Goal: Transaction & Acquisition: Book appointment/travel/reservation

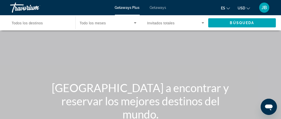
click at [32, 23] on span "Todos los destinos" at bounding box center [27, 23] width 31 height 4
click at [32, 23] on input "Destination Todos los destinos" at bounding box center [40, 23] width 57 height 6
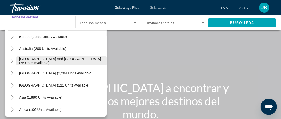
scroll to position [76, 0]
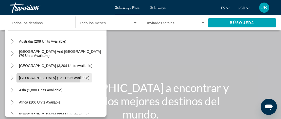
click at [22, 78] on span "[GEOGRAPHIC_DATA] (121 units available)" at bounding box center [54, 78] width 70 height 4
type input "**********"
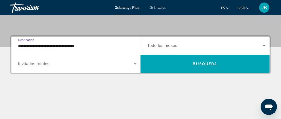
scroll to position [127, 0]
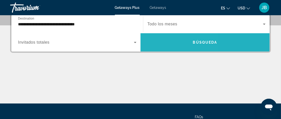
click at [147, 44] on span "Search widget" at bounding box center [204, 42] width 129 height 12
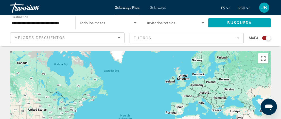
click at [87, 23] on span "Todo los meses" at bounding box center [93, 23] width 26 height 4
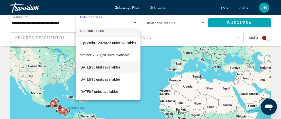
scroll to position [51, 0]
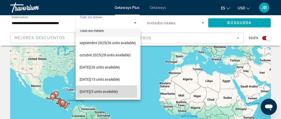
click at [83, 90] on span "[DATE] (5 units available)" at bounding box center [99, 91] width 38 height 6
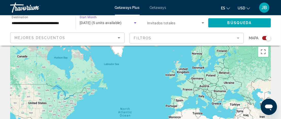
scroll to position [0, 0]
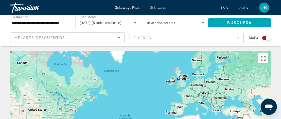
click at [25, 23] on input "**********" at bounding box center [40, 23] width 57 height 6
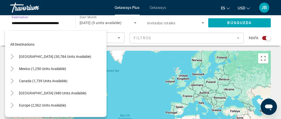
scroll to position [79, 0]
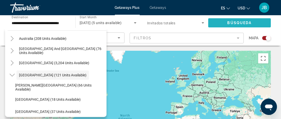
click at [230, 21] on span "Búsqueda" at bounding box center [239, 23] width 24 height 4
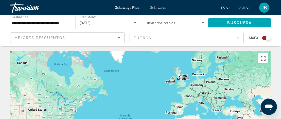
click at [159, 38] on mat-form-field "Filtros" at bounding box center [187, 38] width 114 height 11
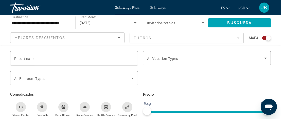
click at [67, 28] on div "**********" at bounding box center [40, 23] width 57 height 14
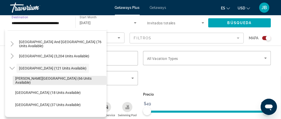
scroll to position [79, 0]
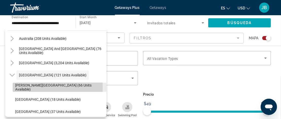
click at [27, 87] on span "[PERSON_NAME][GEOGRAPHIC_DATA] (66 units available)" at bounding box center [59, 87] width 89 height 8
type input "**********"
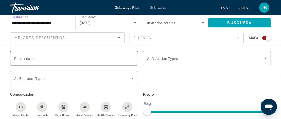
scroll to position [127, 0]
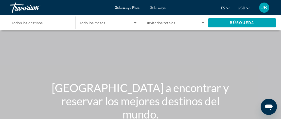
click at [34, 23] on span "Todos los destinos" at bounding box center [27, 23] width 31 height 4
click at [34, 23] on input "Destination Todos los destinos" at bounding box center [40, 23] width 57 height 6
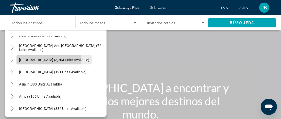
click at [35, 60] on span "[GEOGRAPHIC_DATA] (3,204 units available)" at bounding box center [54, 60] width 70 height 4
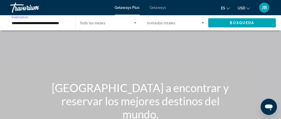
click at [30, 22] on input "**********" at bounding box center [40, 23] width 57 height 6
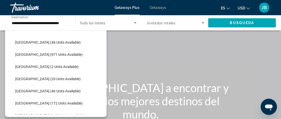
scroll to position [128, 0]
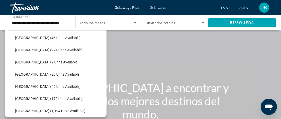
click at [24, 75] on span "[GEOGRAPHIC_DATA] (20 units available)" at bounding box center [47, 74] width 65 height 4
type input "**********"
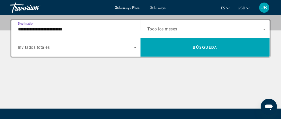
scroll to position [127, 0]
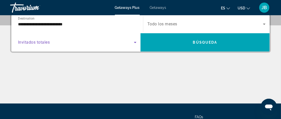
click at [136, 42] on icon "Search widget" at bounding box center [135, 42] width 6 height 6
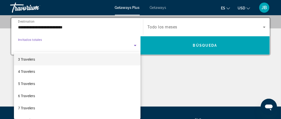
scroll to position [51, 0]
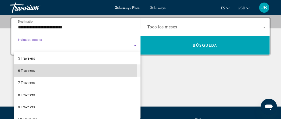
click at [25, 71] on span "6 Travelers" at bounding box center [26, 70] width 17 height 6
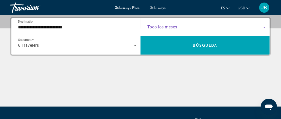
click at [187, 26] on span "Search widget" at bounding box center [205, 27] width 116 height 6
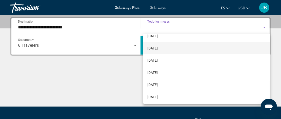
scroll to position [25, 0]
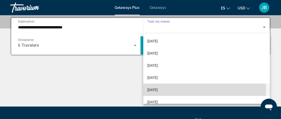
click at [158, 89] on span "[DATE]" at bounding box center [152, 90] width 10 height 6
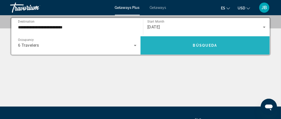
click at [201, 46] on span "Búsqueda" at bounding box center [205, 45] width 24 height 4
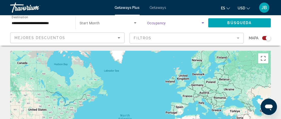
click at [203, 23] on icon "Search widget" at bounding box center [203, 22] width 3 height 1
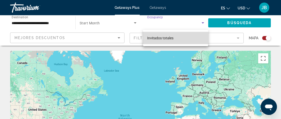
click at [166, 39] on span "Invitados totales" at bounding box center [160, 38] width 26 height 4
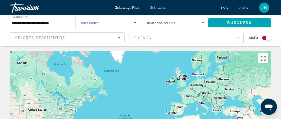
click at [136, 22] on icon "Search widget" at bounding box center [135, 23] width 6 height 6
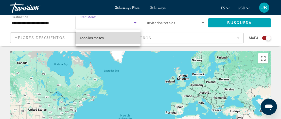
click at [102, 38] on span "Todo los meses" at bounding box center [92, 38] width 24 height 4
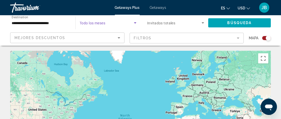
click at [158, 39] on mat-form-field "Filtros" at bounding box center [187, 38] width 114 height 11
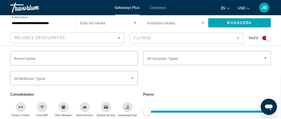
click at [203, 23] on icon "Search widget" at bounding box center [203, 22] width 3 height 1
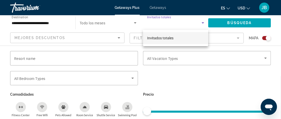
click at [203, 23] on div at bounding box center [140, 59] width 281 height 119
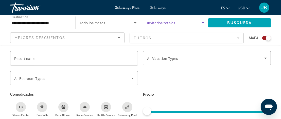
click at [203, 23] on icon "Search widget" at bounding box center [203, 22] width 3 height 1
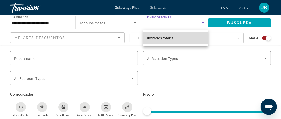
click at [162, 38] on span "Invitados totales" at bounding box center [160, 38] width 26 height 4
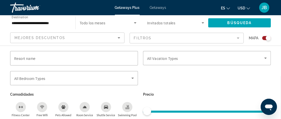
click at [155, 37] on mat-form-field "Filtros" at bounding box center [187, 38] width 114 height 11
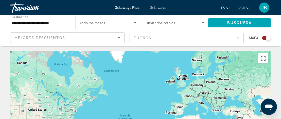
click at [156, 30] on div "Search widget" at bounding box center [175, 23] width 57 height 14
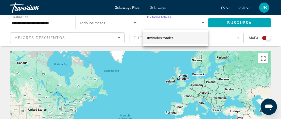
click at [128, 31] on div at bounding box center [140, 59] width 281 height 119
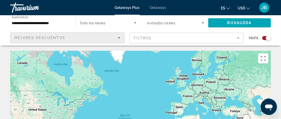
click at [50, 37] on span "Mejores descuentos" at bounding box center [39, 38] width 51 height 4
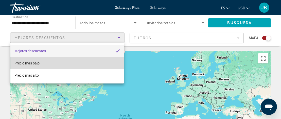
click at [24, 63] on span "Precio más bajo" at bounding box center [26, 63] width 25 height 4
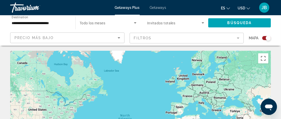
click at [250, 39] on span "Mapa" at bounding box center [254, 37] width 10 height 7
click at [232, 24] on span "Búsqueda" at bounding box center [239, 23] width 24 height 4
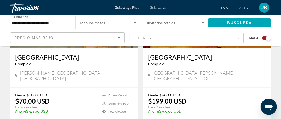
scroll to position [279, 0]
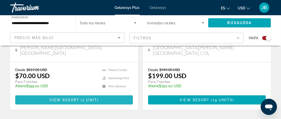
click at [80, 98] on span "Main content" at bounding box center [80, 100] width 2 height 4
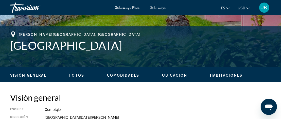
scroll to position [181, 0]
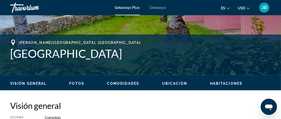
click at [131, 7] on span "Getaways Plus" at bounding box center [127, 8] width 25 height 4
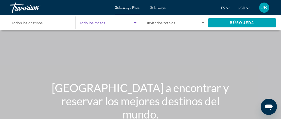
click at [135, 22] on icon "Search widget" at bounding box center [135, 23] width 6 height 6
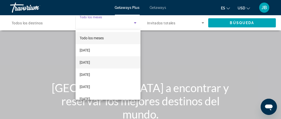
scroll to position [25, 0]
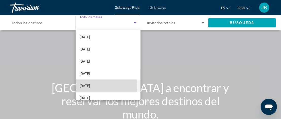
click at [90, 86] on span "[DATE]" at bounding box center [85, 86] width 10 height 6
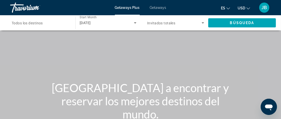
click at [162, 24] on span "Invitados totales" at bounding box center [161, 23] width 28 height 4
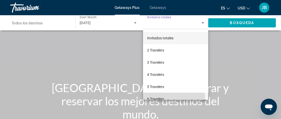
click at [151, 97] on span "6 Travelers" at bounding box center [155, 99] width 17 height 6
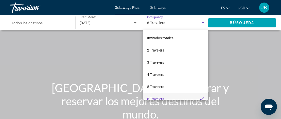
scroll to position [0, 0]
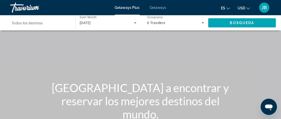
click at [33, 24] on span "Todos los destinos" at bounding box center [27, 23] width 31 height 4
click at [33, 24] on input "Destination Todos los destinos" at bounding box center [40, 23] width 57 height 6
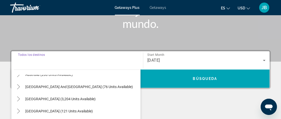
scroll to position [101, 0]
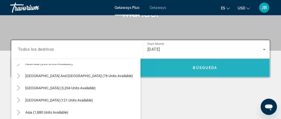
click at [180, 68] on span "Search widget" at bounding box center [204, 68] width 129 height 12
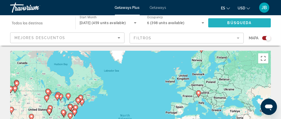
click at [224, 23] on span "Search widget" at bounding box center [239, 23] width 63 height 12
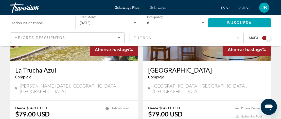
scroll to position [608, 0]
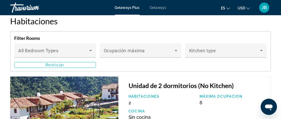
scroll to position [912, 0]
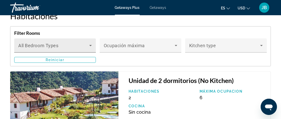
click at [88, 42] on icon "Main content" at bounding box center [90, 45] width 6 height 6
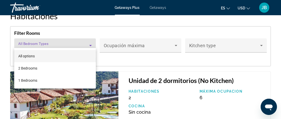
click at [151, 41] on div at bounding box center [140, 59] width 281 height 119
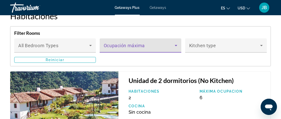
click at [176, 45] on icon "Main content" at bounding box center [176, 45] width 3 height 1
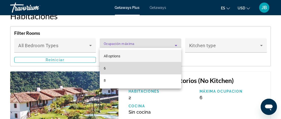
click at [112, 67] on mat-option "6" at bounding box center [141, 68] width 82 height 12
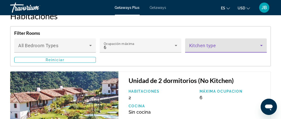
click at [227, 44] on span "Main content" at bounding box center [224, 47] width 71 height 6
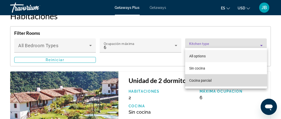
click at [208, 80] on span "Cocina parcial" at bounding box center [200, 80] width 22 height 4
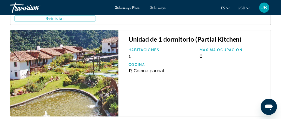
scroll to position [963, 0]
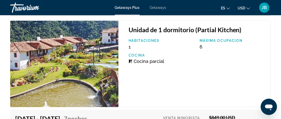
click at [135, 39] on p "Habitaciones" at bounding box center [162, 41] width 66 height 4
click at [130, 44] on span "1" at bounding box center [130, 46] width 2 height 5
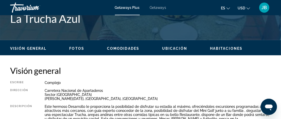
scroll to position [209, 0]
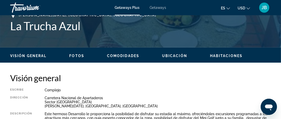
click at [127, 8] on span "Getaways Plus" at bounding box center [127, 8] width 25 height 4
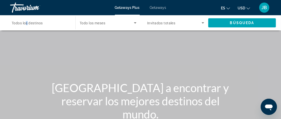
click at [27, 22] on span "Todos los destinos" at bounding box center [27, 23] width 31 height 4
click at [27, 22] on input "Destination Todos los destinos" at bounding box center [40, 23] width 57 height 6
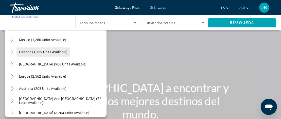
scroll to position [51, 0]
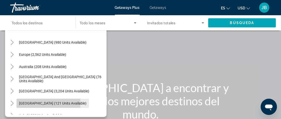
click at [24, 103] on span "[GEOGRAPHIC_DATA] (121 units available)" at bounding box center [52, 103] width 67 height 4
type input "**********"
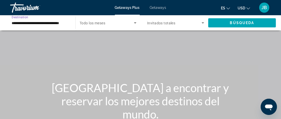
click at [23, 22] on input "**********" at bounding box center [40, 23] width 57 height 6
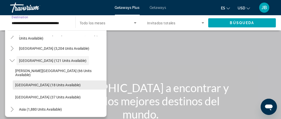
scroll to position [68, 0]
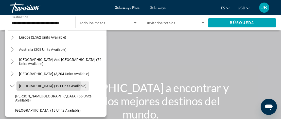
click at [28, 85] on span "[GEOGRAPHIC_DATA] (121 units available)" at bounding box center [52, 86] width 67 height 4
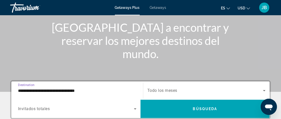
scroll to position [47, 0]
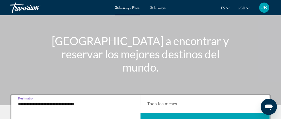
click at [176, 104] on span "Todo los meses" at bounding box center [162, 104] width 30 height 5
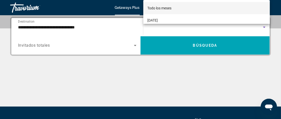
scroll to position [124, 0]
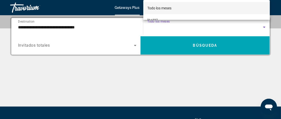
click at [38, 27] on div at bounding box center [140, 59] width 281 height 119
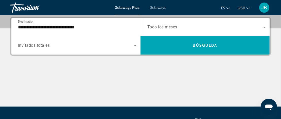
click at [158, 9] on span "Getaways" at bounding box center [158, 8] width 16 height 4
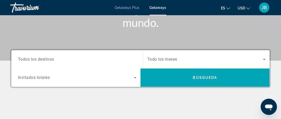
scroll to position [101, 0]
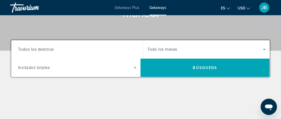
click at [51, 50] on span "Todos los destinos" at bounding box center [36, 49] width 36 height 5
click at [51, 50] on input "Destination Todos los destinos" at bounding box center [77, 50] width 118 height 6
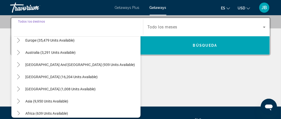
scroll to position [76, 0]
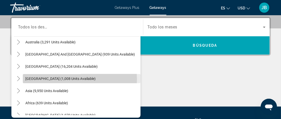
click at [44, 79] on span "[GEOGRAPHIC_DATA] (1,008 units available)" at bounding box center [60, 79] width 70 height 4
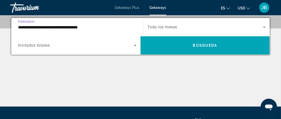
click at [39, 27] on input "**********" at bounding box center [77, 27] width 118 height 6
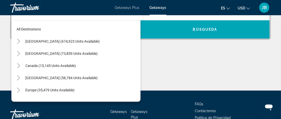
scroll to position [79, 0]
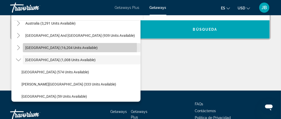
click at [41, 48] on span "[GEOGRAPHIC_DATA] (16,204 units available)" at bounding box center [61, 48] width 72 height 4
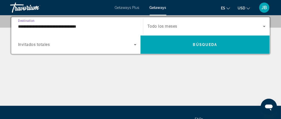
scroll to position [124, 0]
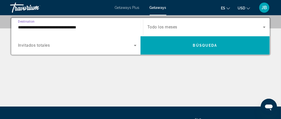
click at [46, 26] on input "**********" at bounding box center [77, 27] width 118 height 6
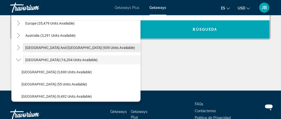
scroll to position [92, 0]
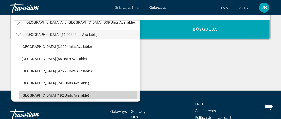
click at [30, 95] on span "[GEOGRAPHIC_DATA] (192 units available)" at bounding box center [55, 95] width 67 height 4
type input "**********"
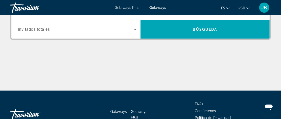
scroll to position [124, 0]
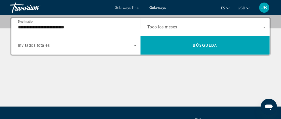
click at [173, 27] on span "Todo los meses" at bounding box center [162, 27] width 30 height 5
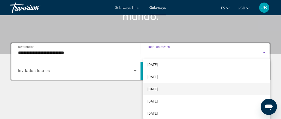
scroll to position [25, 0]
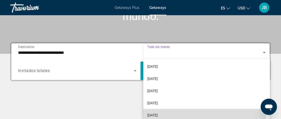
click at [158, 114] on span "[DATE]" at bounding box center [152, 115] width 10 height 6
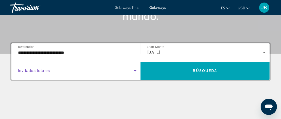
click at [136, 70] on icon "Search widget" at bounding box center [135, 71] width 6 height 6
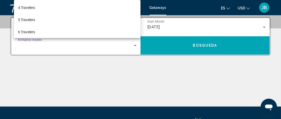
scroll to position [41, 0]
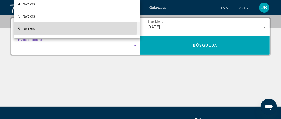
click at [21, 27] on span "6 Travelers" at bounding box center [26, 28] width 17 height 6
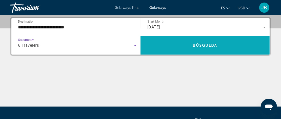
click at [205, 44] on span "Búsqueda" at bounding box center [205, 45] width 24 height 4
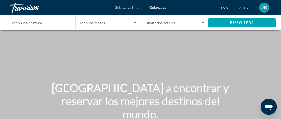
click at [125, 7] on span "Getaways Plus" at bounding box center [127, 8] width 25 height 4
click at [21, 23] on span "Todos los destinos" at bounding box center [27, 23] width 31 height 4
click at [21, 23] on input "Destination Todos los destinos" at bounding box center [40, 23] width 57 height 6
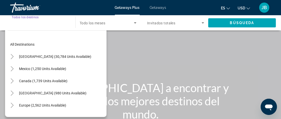
click at [21, 25] on input "Destination Todos los destinos" at bounding box center [40, 23] width 57 height 6
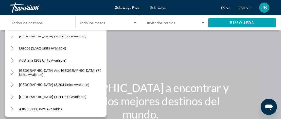
scroll to position [58, 0]
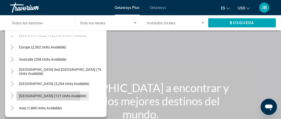
click at [30, 96] on span "[GEOGRAPHIC_DATA] (121 units available)" at bounding box center [52, 96] width 67 height 4
type input "**********"
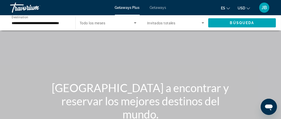
click at [99, 23] on span "Todo los meses" at bounding box center [93, 23] width 26 height 4
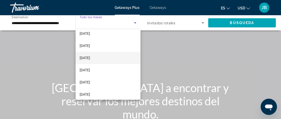
scroll to position [25, 0]
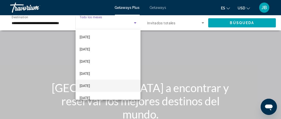
click at [90, 85] on span "[DATE]" at bounding box center [85, 86] width 10 height 6
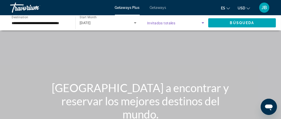
click at [184, 24] on span "Search widget" at bounding box center [174, 23] width 54 height 6
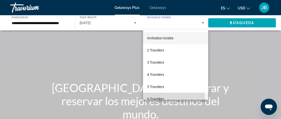
click at [157, 98] on span "6 Travelers" at bounding box center [155, 99] width 17 height 6
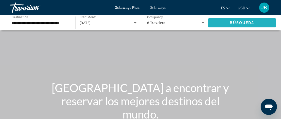
click at [218, 22] on span "Search widget" at bounding box center [242, 23] width 68 height 12
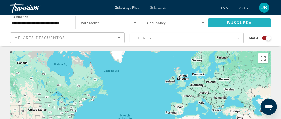
click at [239, 23] on span "Búsqueda" at bounding box center [239, 23] width 24 height 4
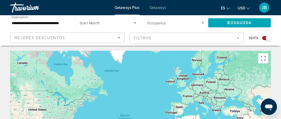
click at [182, 36] on mat-form-field "Filtros" at bounding box center [187, 38] width 114 height 11
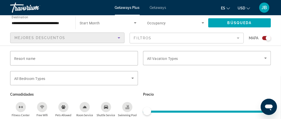
click at [85, 38] on div "Mejores descuentos" at bounding box center [65, 38] width 103 height 6
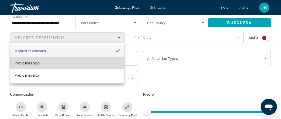
click at [57, 61] on mat-option "Precio más bajo" at bounding box center [67, 63] width 114 height 12
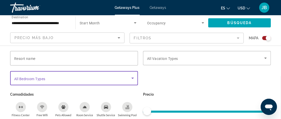
click at [58, 75] on span "Search widget" at bounding box center [72, 78] width 117 height 6
click at [59, 78] on span "Search widget" at bounding box center [72, 78] width 117 height 6
click at [134, 78] on icon "Search widget" at bounding box center [133, 78] width 6 height 6
click at [134, 76] on icon "Search widget" at bounding box center [133, 78] width 6 height 6
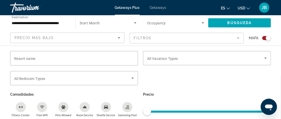
click at [152, 39] on mat-form-field "Filtros" at bounding box center [187, 38] width 114 height 11
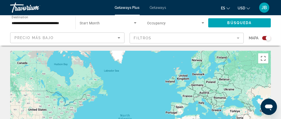
click at [152, 39] on mat-form-field "Filtros" at bounding box center [187, 38] width 114 height 11
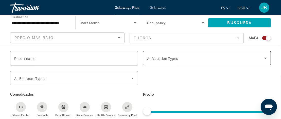
click at [261, 56] on span "Search widget" at bounding box center [205, 58] width 117 height 6
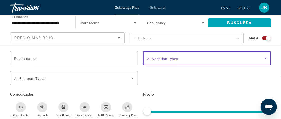
scroll to position [35, 0]
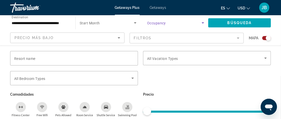
click at [202, 23] on icon "Search widget" at bounding box center [203, 23] width 6 height 6
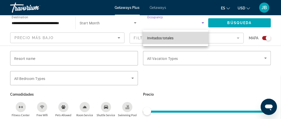
click at [165, 38] on span "Invitados totales" at bounding box center [160, 38] width 26 height 4
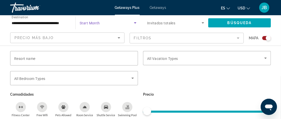
click at [135, 23] on icon "Search widget" at bounding box center [135, 22] width 3 height 1
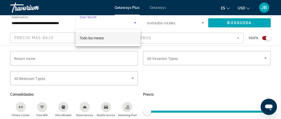
click at [135, 23] on div at bounding box center [140, 59] width 281 height 119
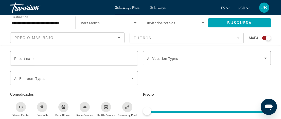
scroll to position [61, 0]
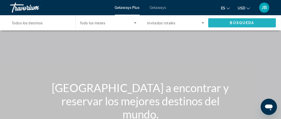
click at [257, 23] on span "Search widget" at bounding box center [242, 23] width 68 height 12
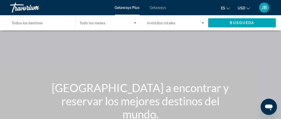
click at [263, 8] on span "JB" at bounding box center [264, 7] width 5 height 5
